Goal: Transaction & Acquisition: Purchase product/service

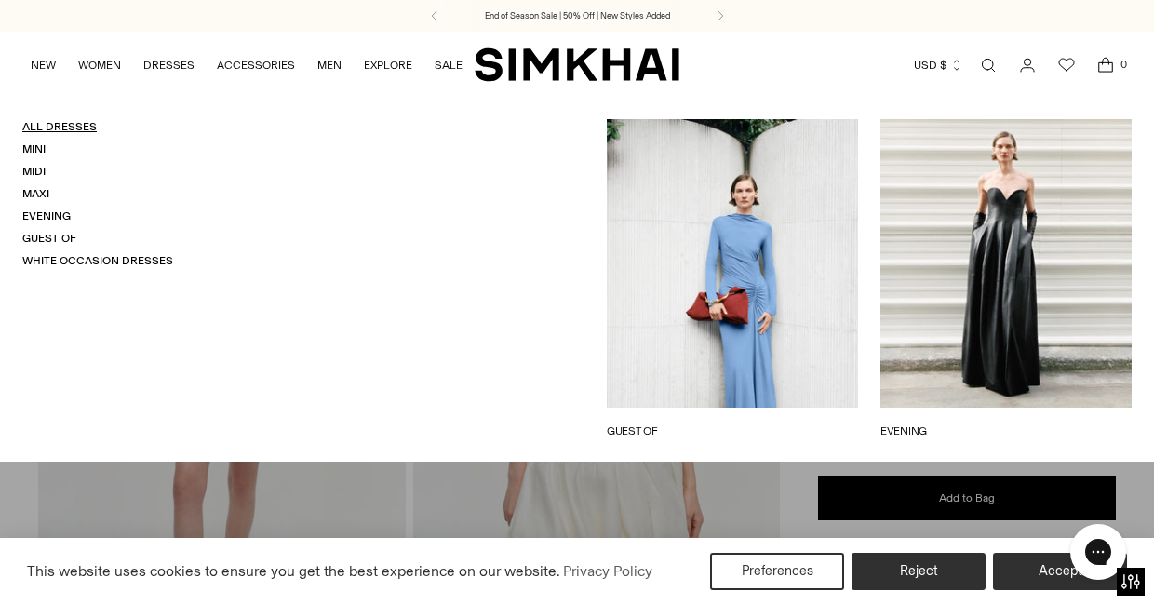
click at [47, 125] on link "All Dresses" at bounding box center [59, 126] width 74 height 13
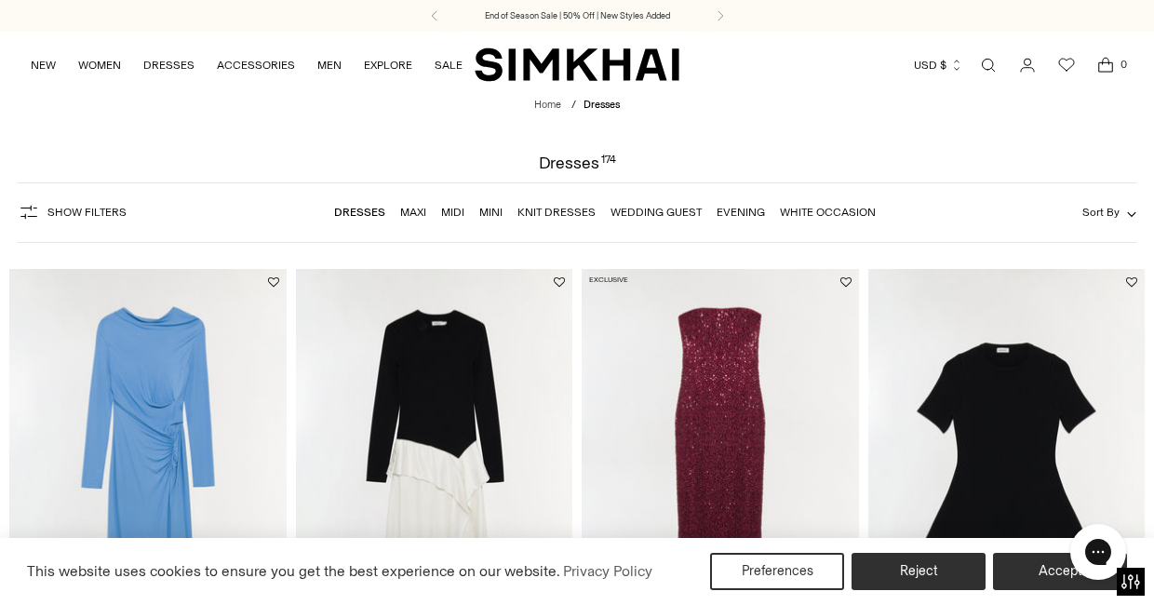
click at [67, 214] on span "Show Filters" at bounding box center [86, 212] width 79 height 13
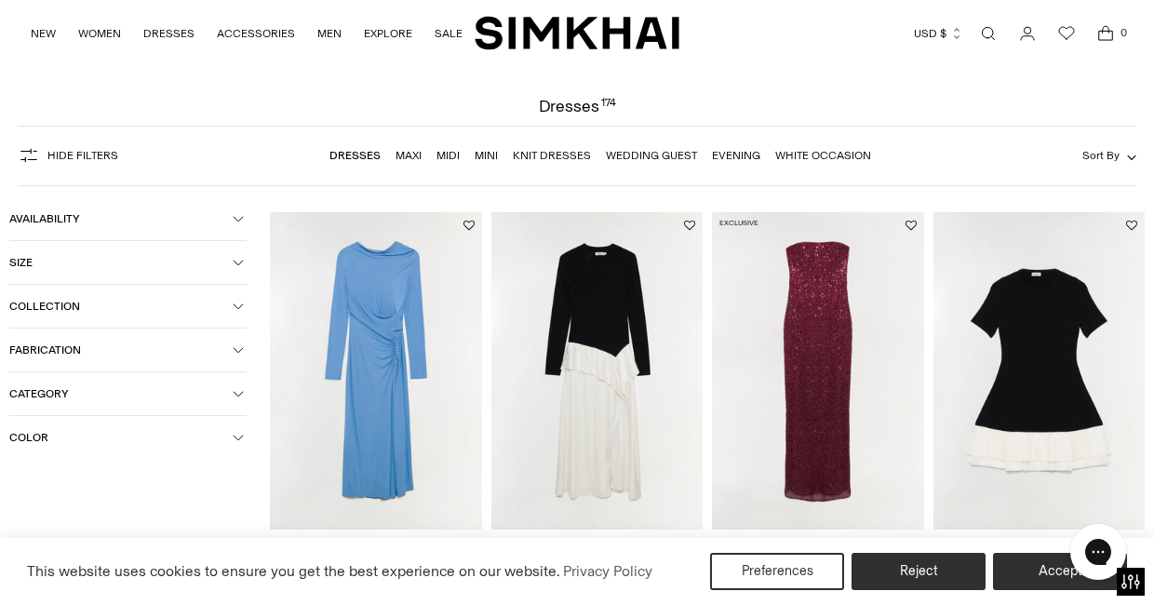
scroll to position [60, 0]
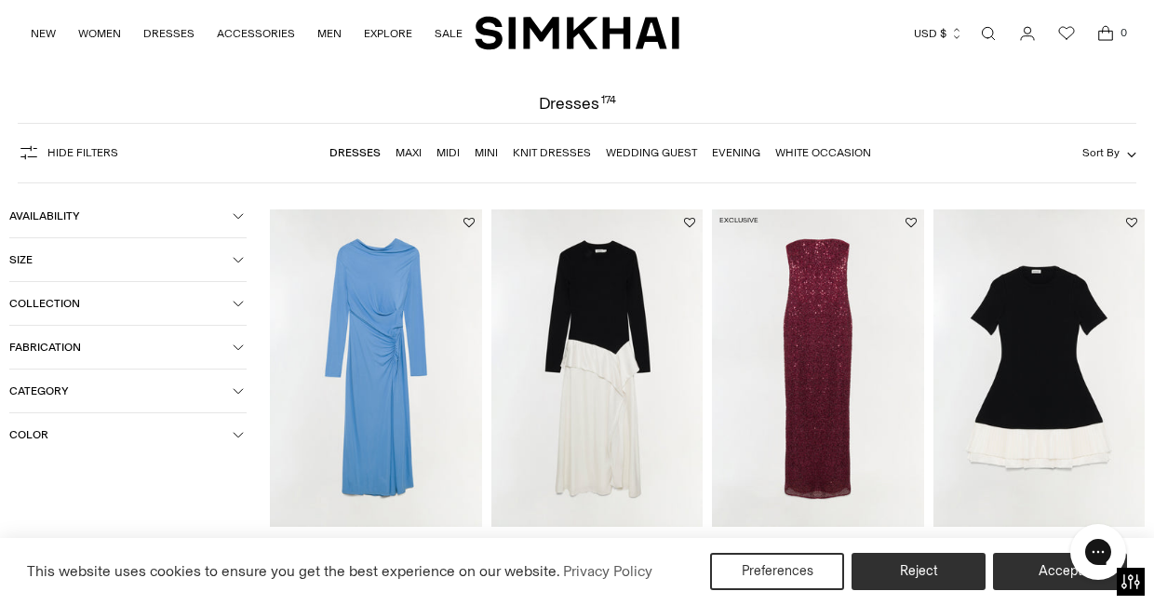
click at [235, 440] on icon "button" at bounding box center [238, 434] width 11 height 11
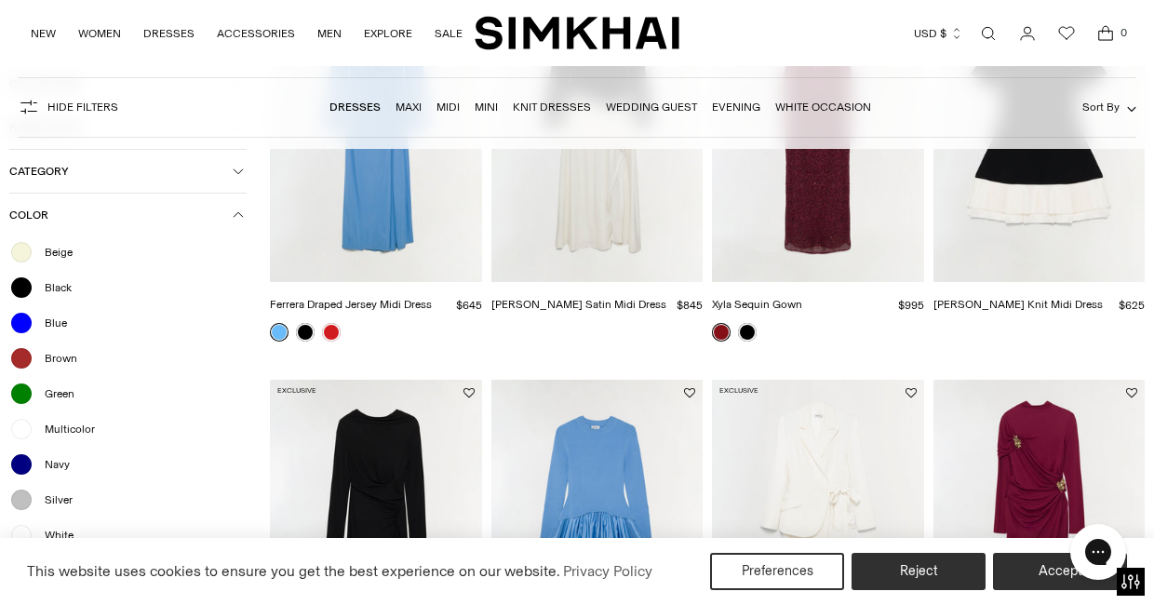
scroll to position [408, 0]
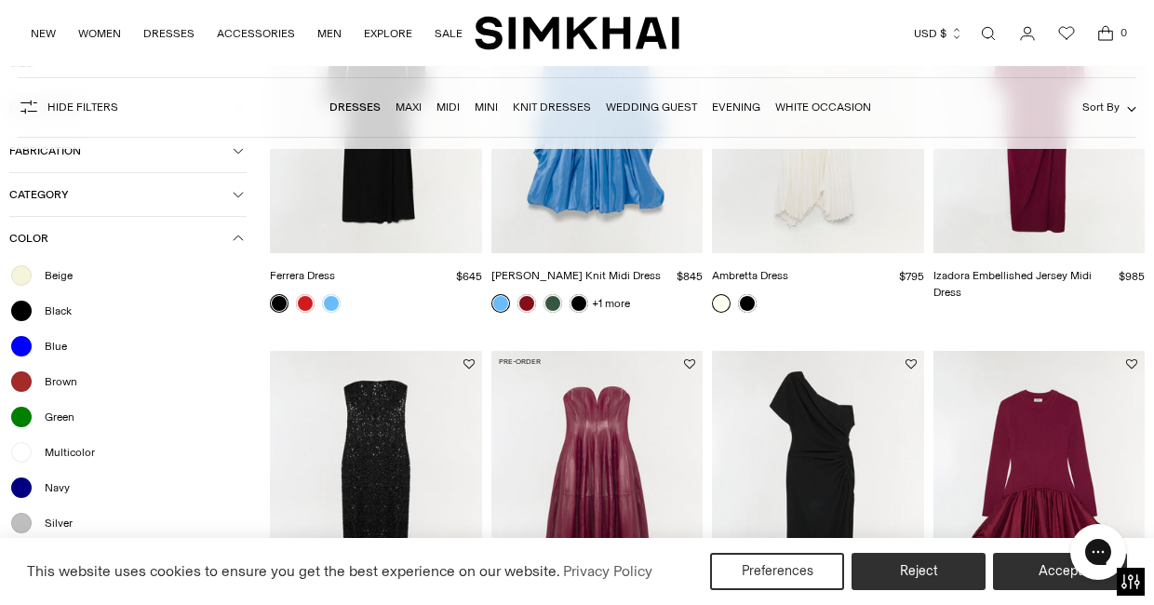
click at [30, 279] on div at bounding box center [21, 275] width 24 height 24
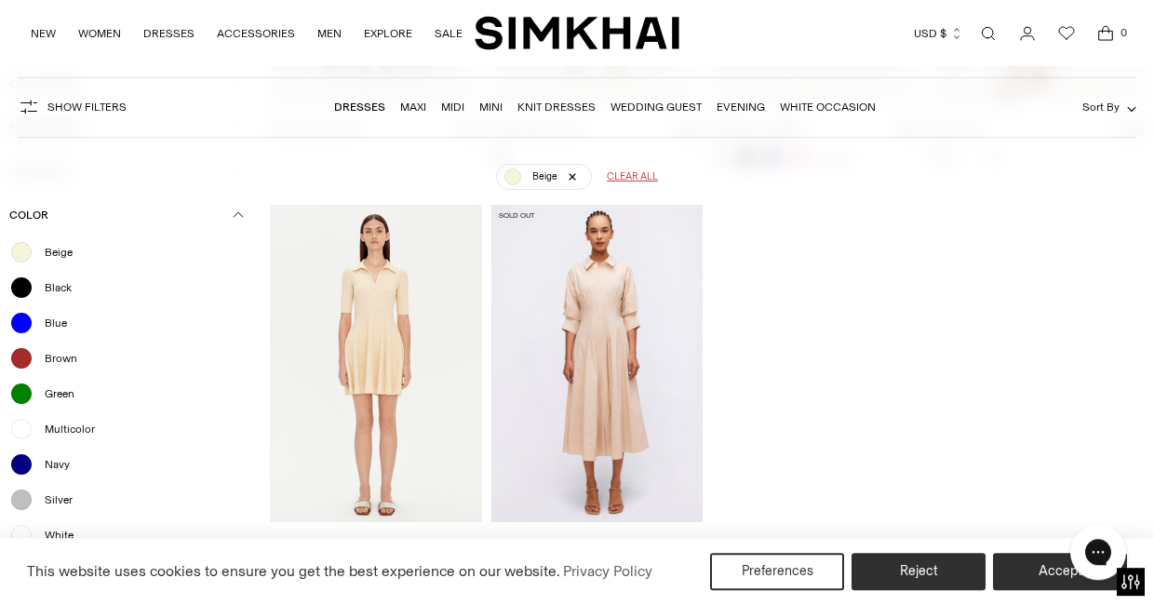
scroll to position [544, 0]
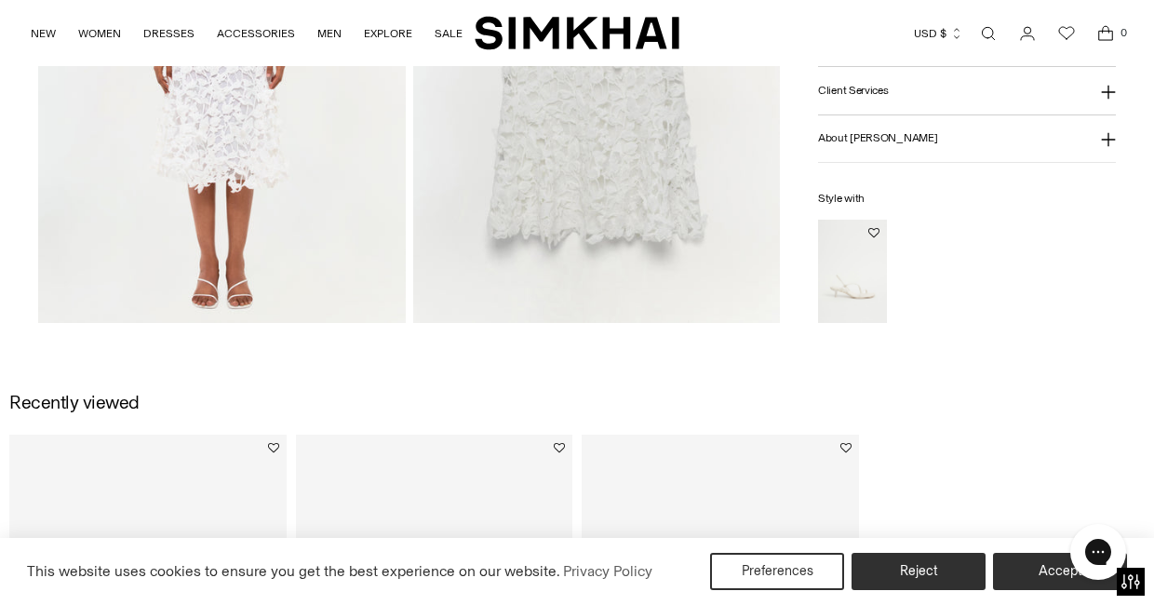
scroll to position [1498, 0]
